Goal: Task Accomplishment & Management: Manage account settings

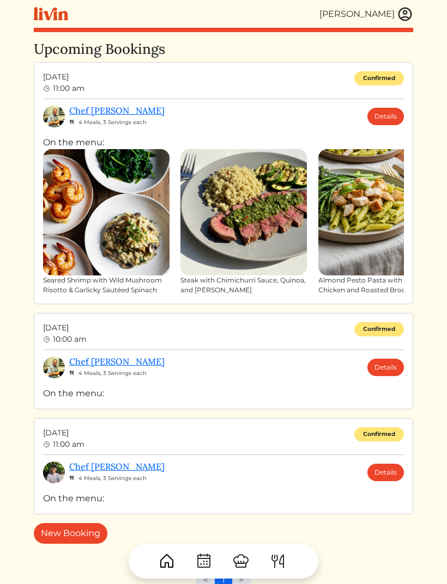
click at [380, 114] on link "Details" at bounding box center [385, 116] width 36 height 17
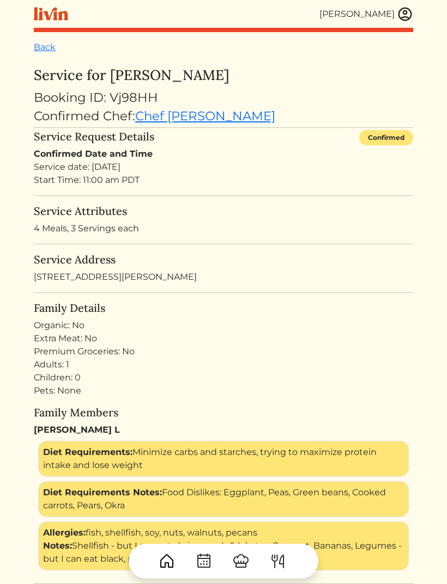
click at [92, 211] on h5 "Service Attributes" at bounding box center [223, 211] width 379 height 13
click at [409, 16] on img at bounding box center [404, 14] width 16 height 16
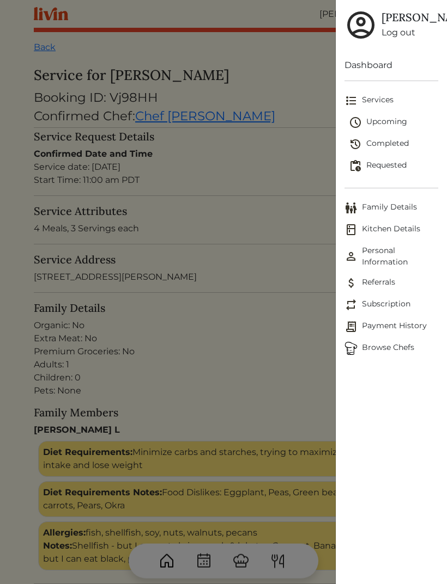
click at [394, 262] on span "Personal Information" at bounding box center [391, 256] width 94 height 23
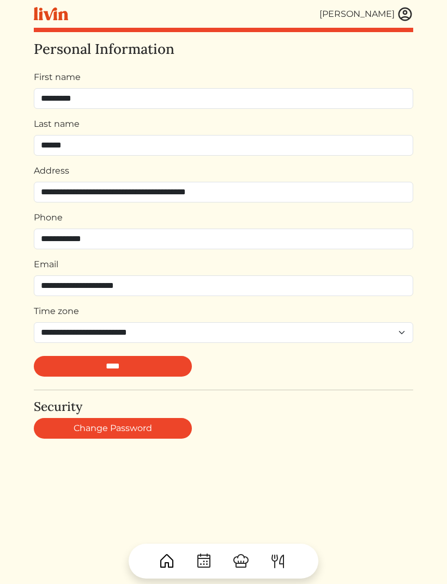
click at [406, 14] on img at bounding box center [404, 14] width 16 height 16
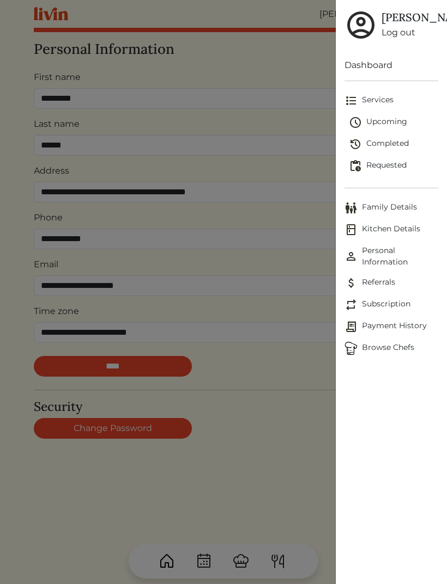
click at [393, 312] on span "Subscription" at bounding box center [391, 304] width 94 height 13
click at [376, 310] on span "Subscription" at bounding box center [391, 304] width 94 height 13
click at [375, 312] on span "Subscription" at bounding box center [391, 304] width 94 height 13
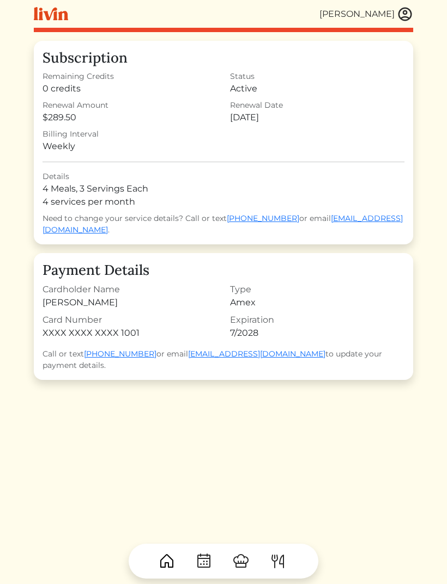
click at [409, 15] on img at bounding box center [404, 14] width 16 height 16
